Goal: Check status: Check status

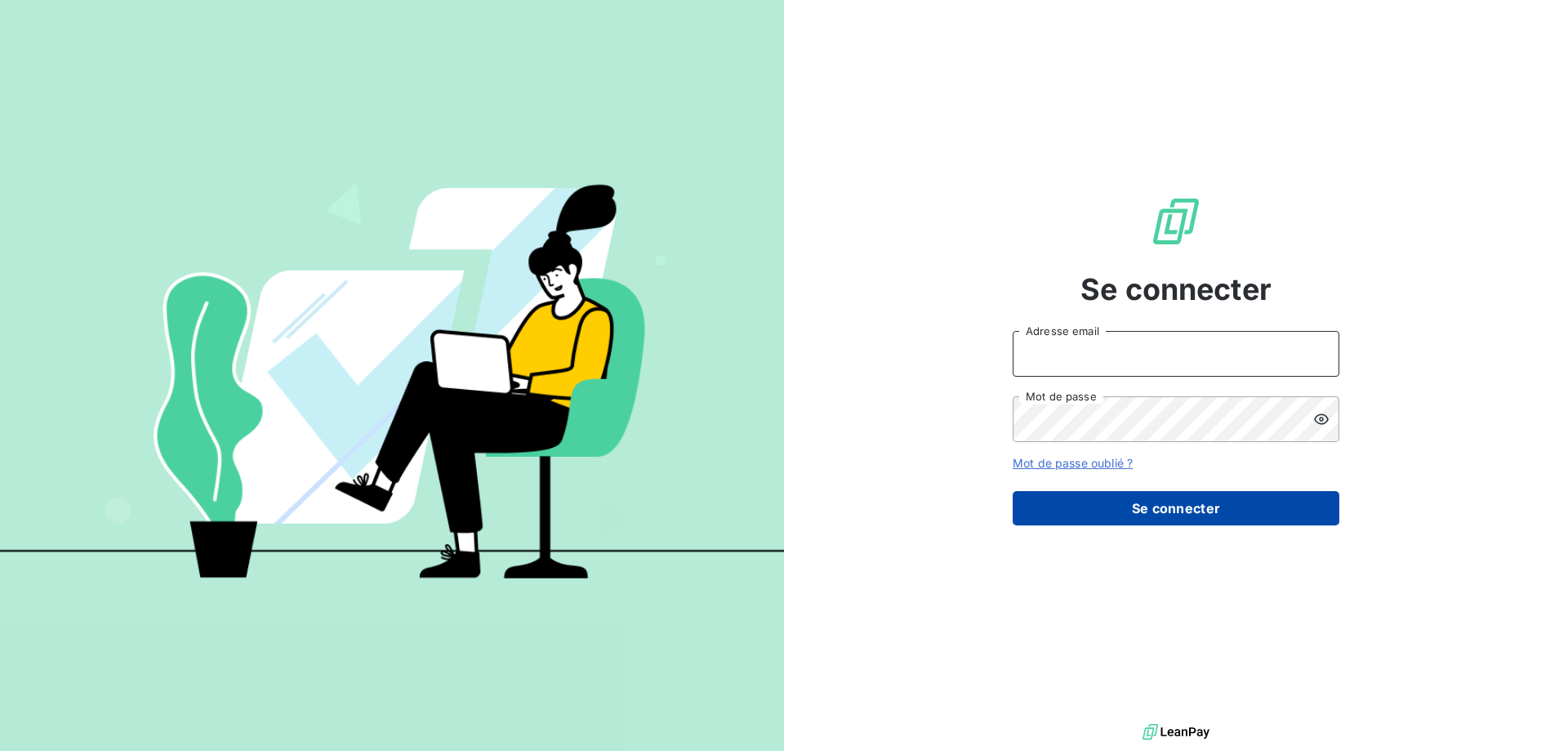
type input "[EMAIL_ADDRESS][DOMAIN_NAME]"
click at [1046, 509] on button "Se connecter" at bounding box center [1176, 508] width 327 height 34
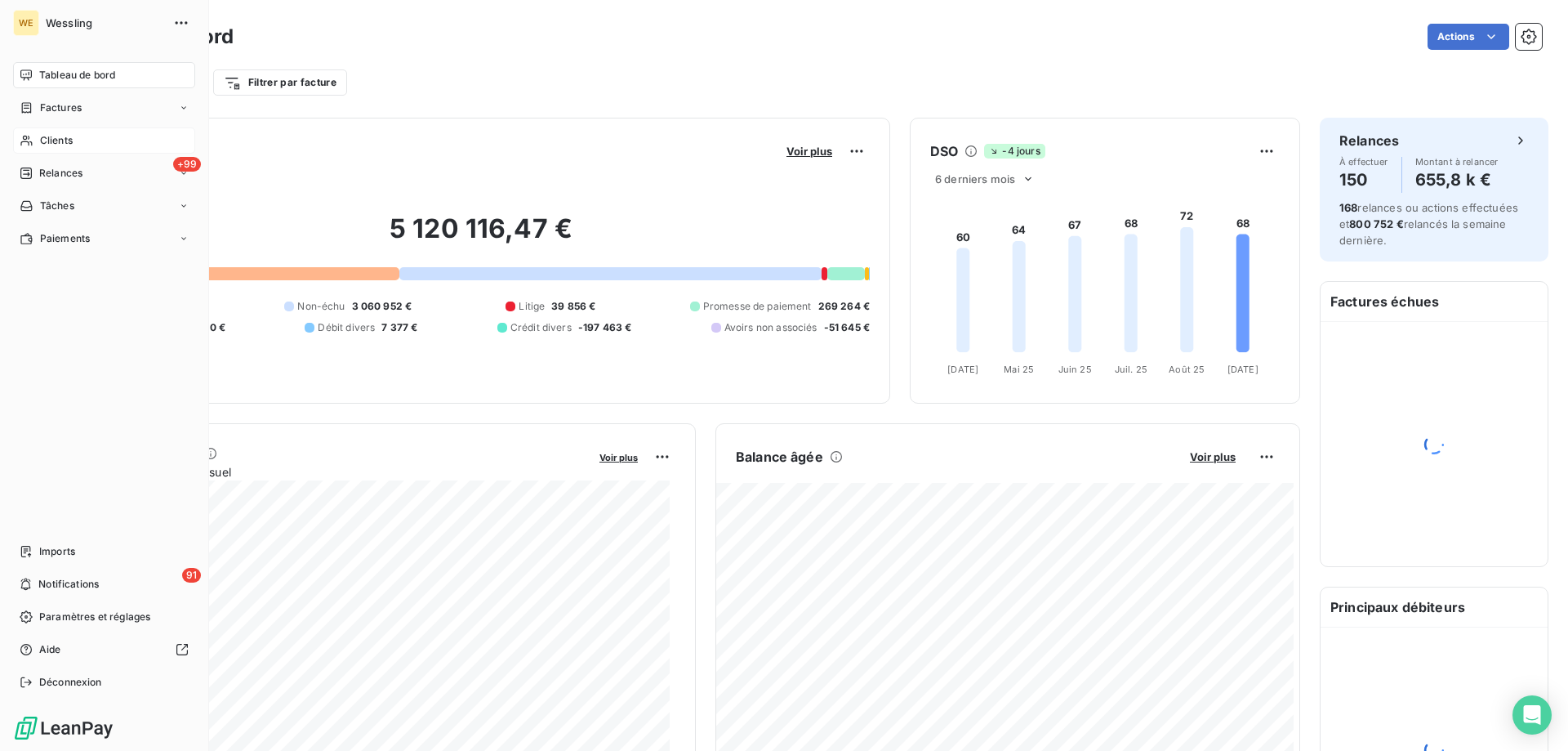
click at [40, 138] on span "Clients" at bounding box center [56, 141] width 32 height 15
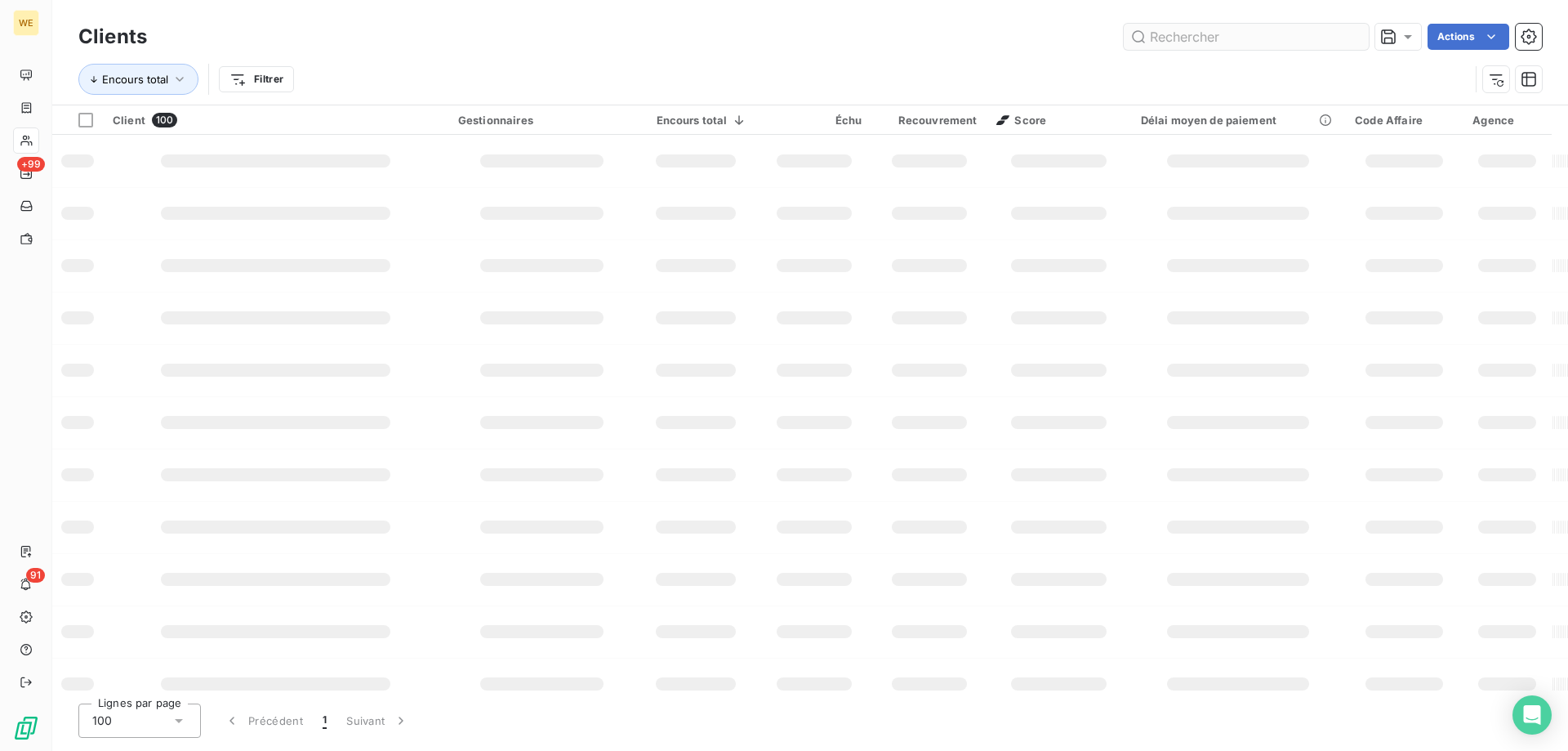
click at [1181, 45] on input "text" at bounding box center [1246, 37] width 245 height 26
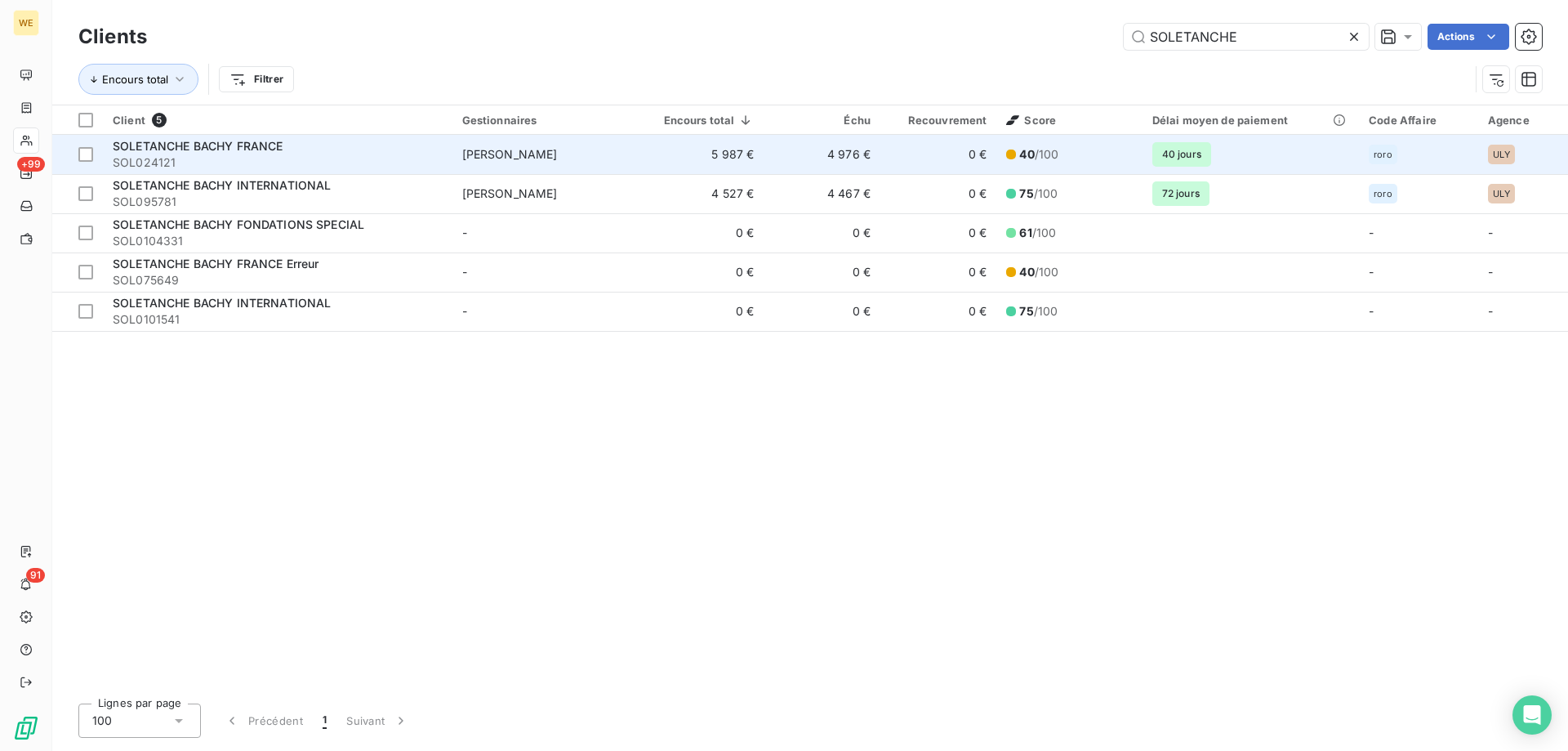
type input "SOLETANCHE"
click at [236, 142] on span "SOLETANCHE BACHY FRANCE" at bounding box center [197, 146] width 169 height 14
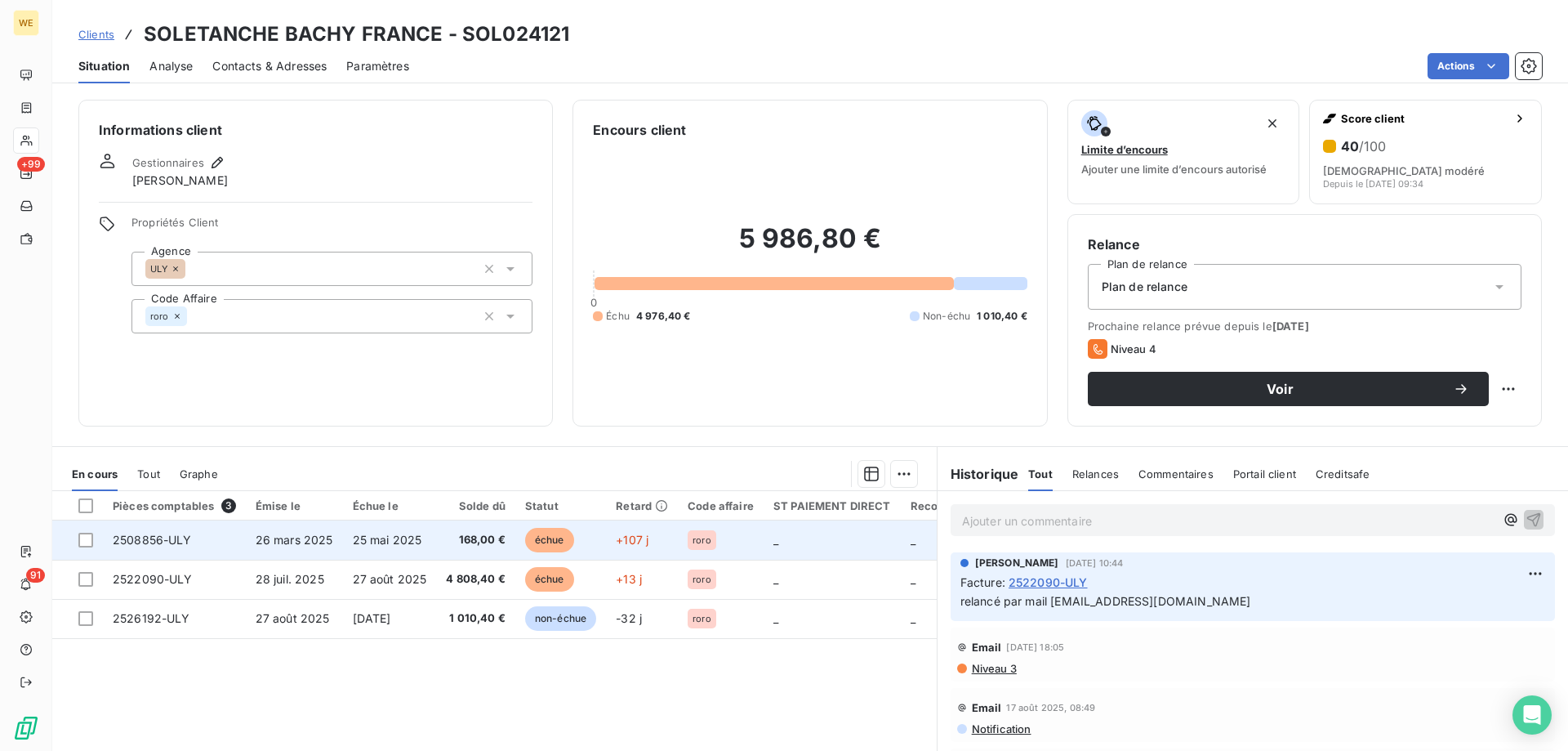
click at [157, 534] on span "2508856-ULY" at bounding box center [152, 539] width 79 height 14
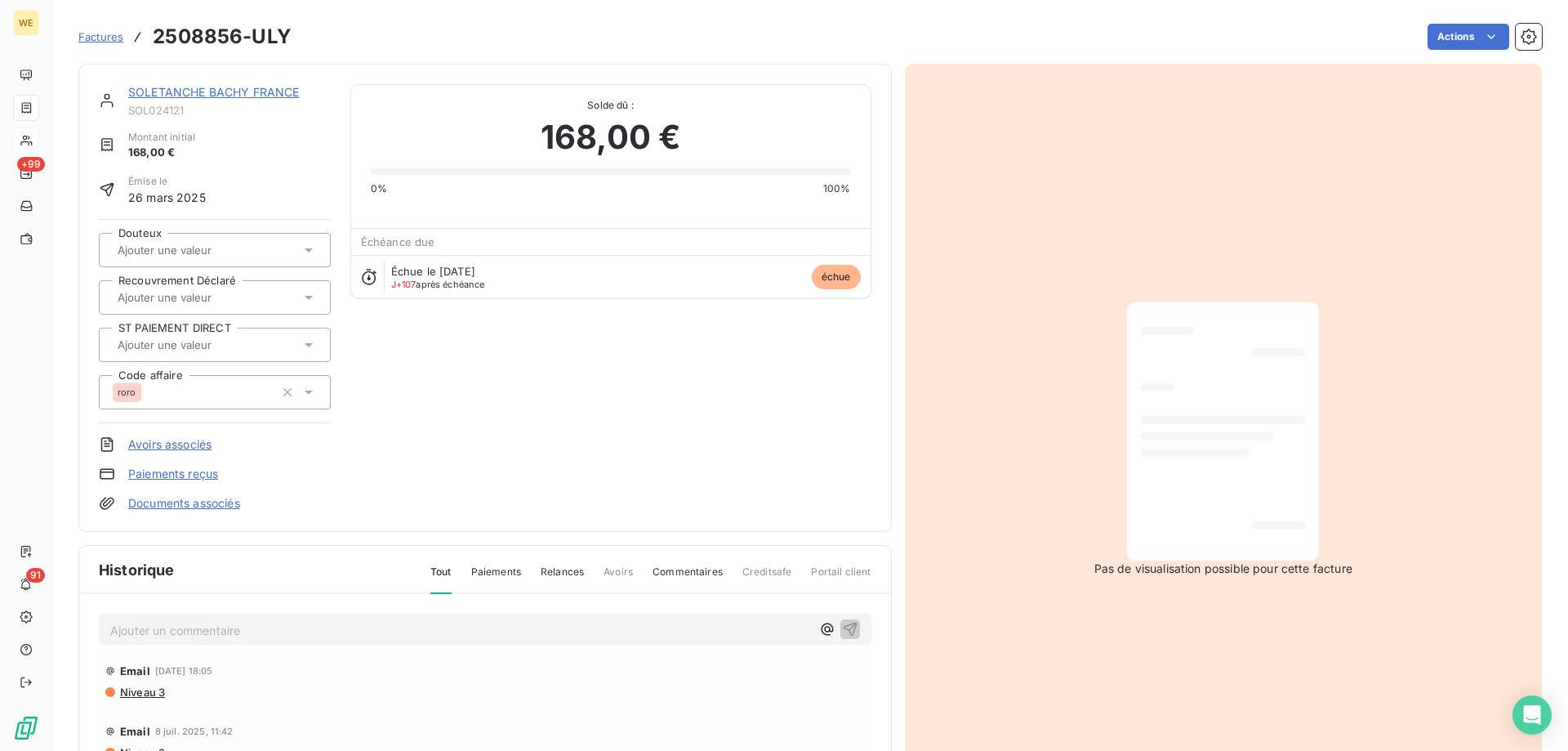
click at [493, 475] on div "SOLETANCHE BACHY FRANCE SOL024121 Montant initial 168,00 € Émise le [DATE] Dout…" at bounding box center [486, 298] width 773 height 427
click at [484, 454] on div "SOLETANCHE BACHY FRANCE SOL024121 Montant initial 168,00 € Émise le [DATE] Dout…" at bounding box center [486, 298] width 773 height 427
click at [169, 633] on p "Ajouter un commentaire ﻿" at bounding box center [461, 630] width 701 height 20
click at [842, 625] on icon "button" at bounding box center [850, 628] width 17 height 17
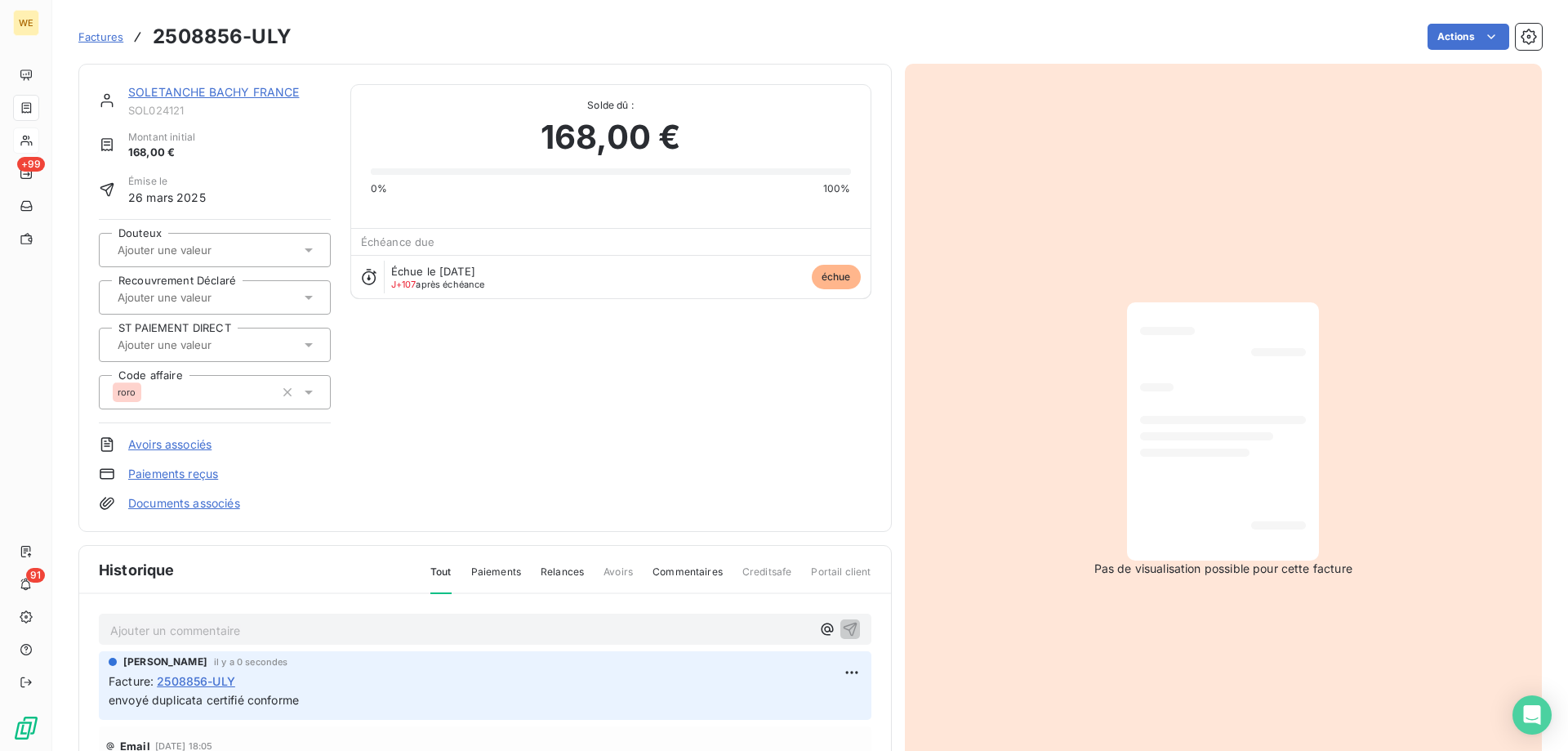
click at [565, 381] on div "SOLETANCHE BACHY FRANCE SOL024121 Montant initial 168,00 € Émise le [DATE] Dout…" at bounding box center [486, 298] width 773 height 427
